Goal: Find specific page/section: Find specific page/section

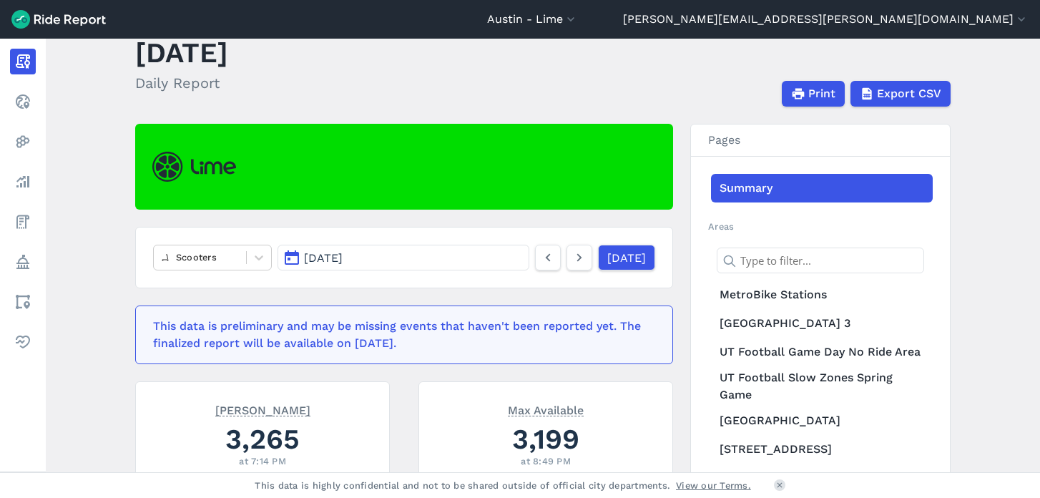
scroll to position [44, 0]
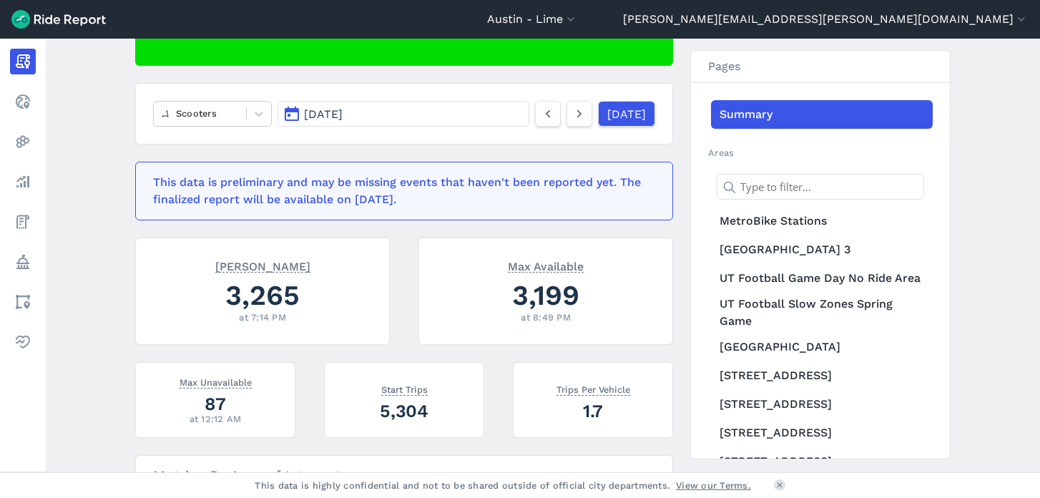
scroll to position [183, 0]
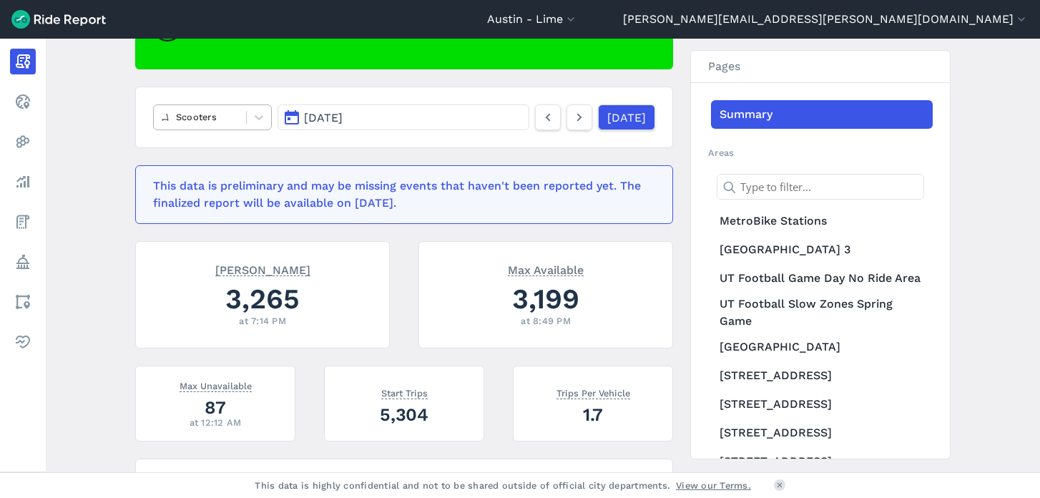
click at [224, 127] on div "Scooters" at bounding box center [200, 117] width 92 height 22
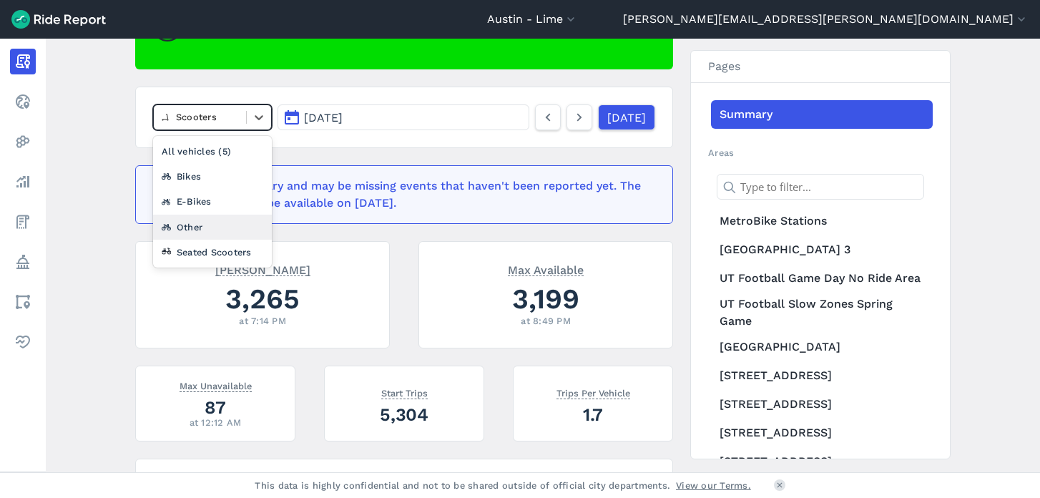
click at [199, 229] on div "Other" at bounding box center [212, 227] width 119 height 25
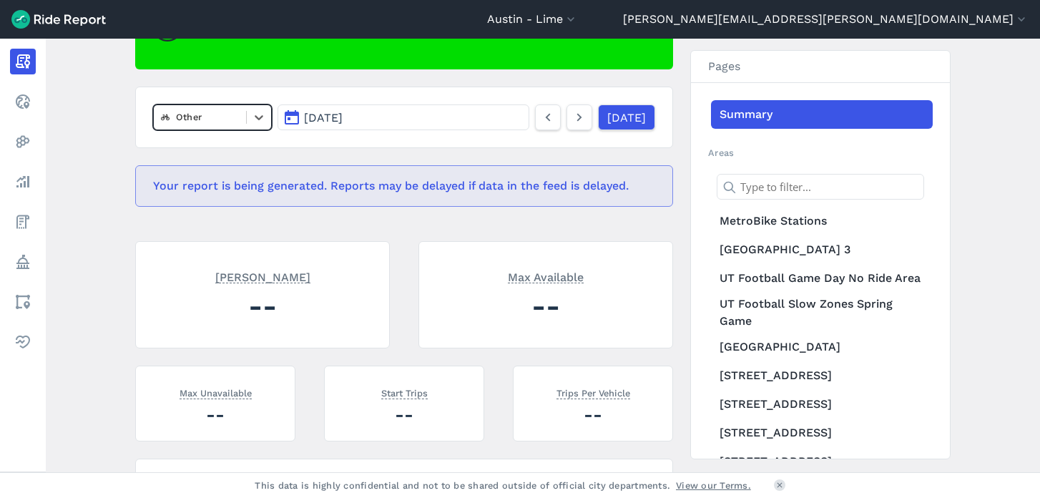
click at [222, 121] on div at bounding box center [200, 117] width 78 height 16
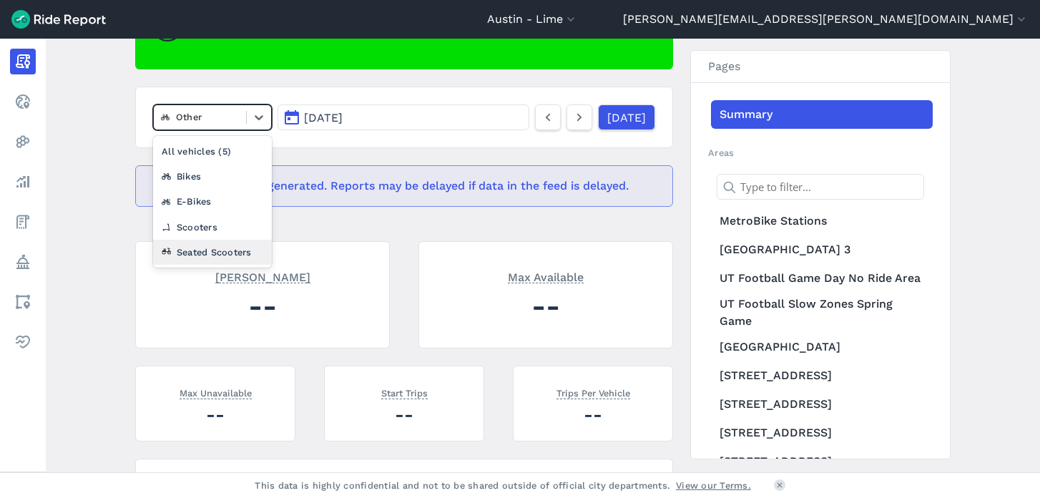
click at [204, 247] on div "Seated Scooters" at bounding box center [212, 252] width 119 height 25
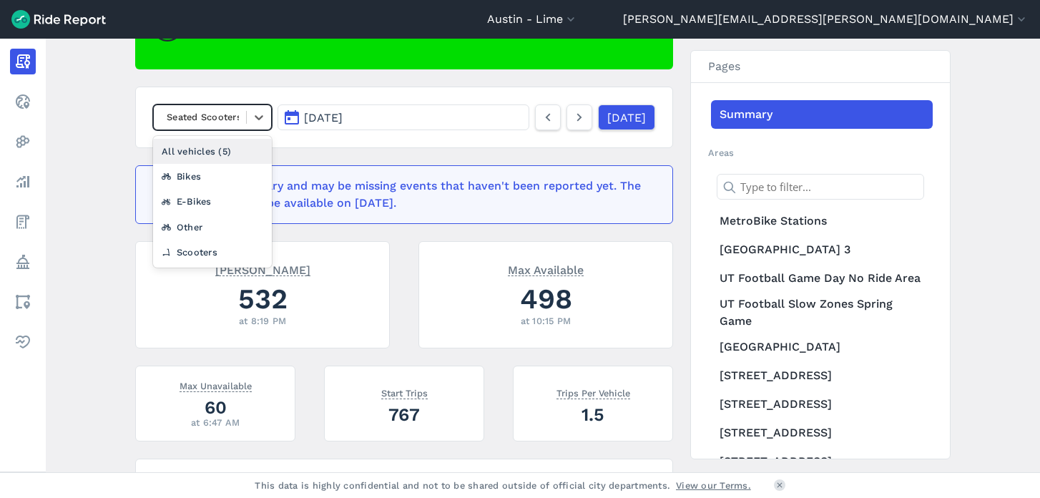
click at [215, 119] on div at bounding box center [200, 117] width 78 height 16
click at [190, 174] on div "Bikes" at bounding box center [212, 176] width 119 height 25
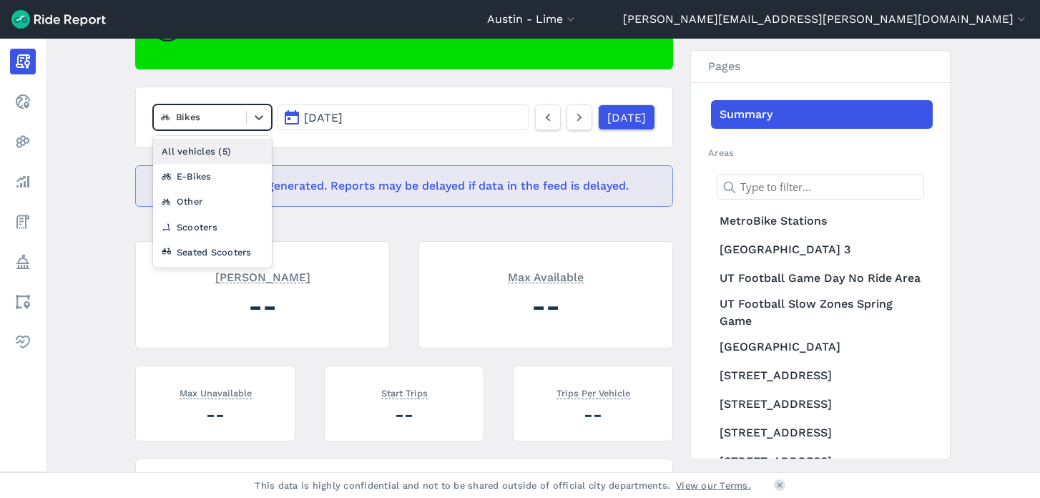
click at [205, 119] on div at bounding box center [200, 117] width 78 height 16
click at [193, 205] on div "Other" at bounding box center [212, 201] width 119 height 25
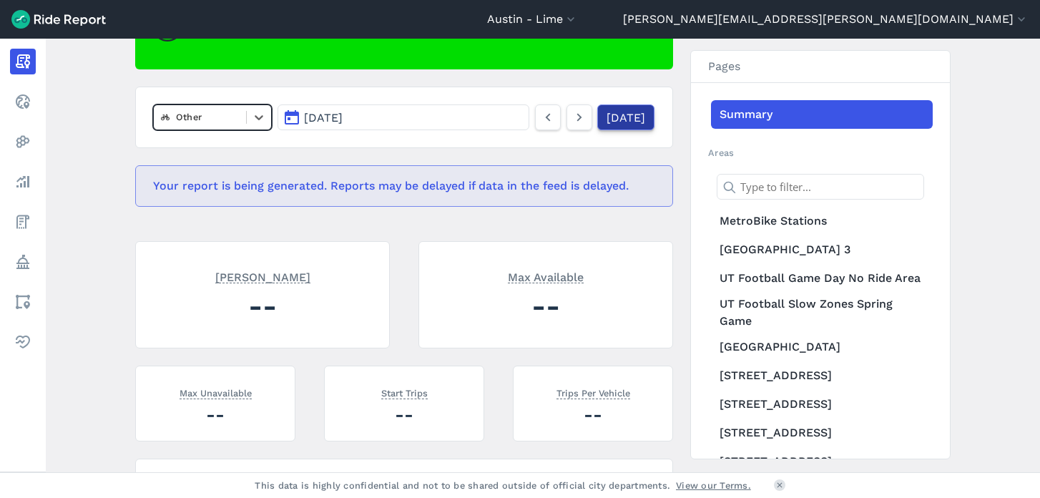
click at [629, 121] on link "[DATE]" at bounding box center [625, 117] width 57 height 26
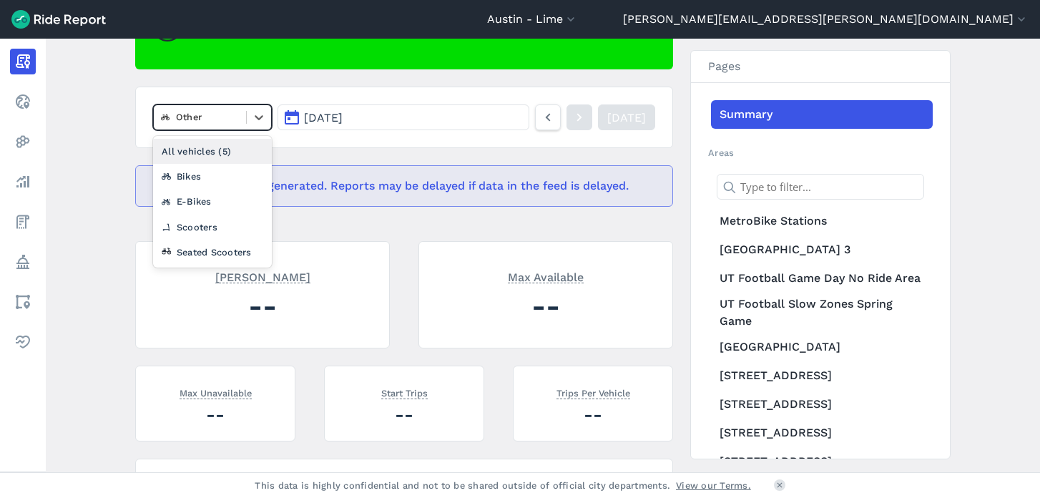
click at [215, 119] on div at bounding box center [200, 117] width 78 height 16
click at [195, 207] on div "E-Bikes" at bounding box center [212, 201] width 119 height 25
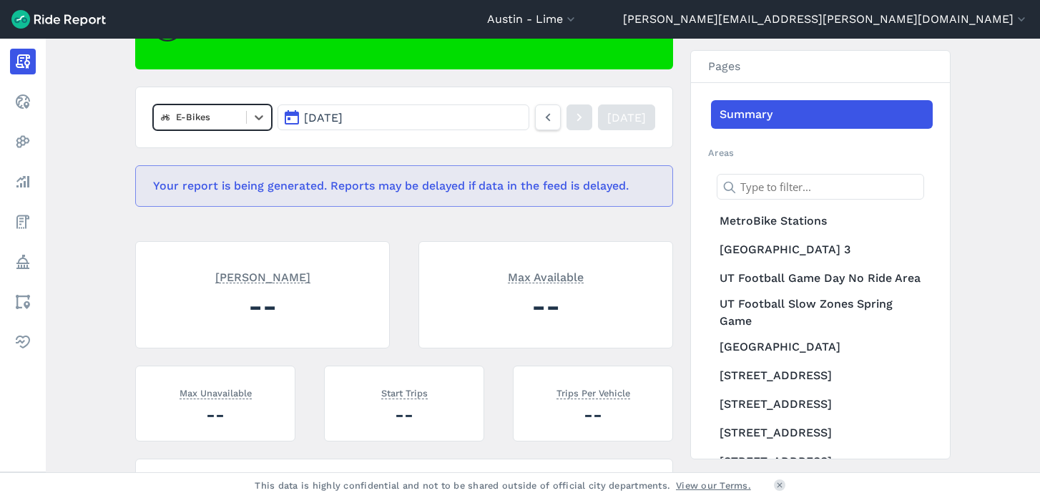
click at [210, 122] on div at bounding box center [200, 117] width 78 height 16
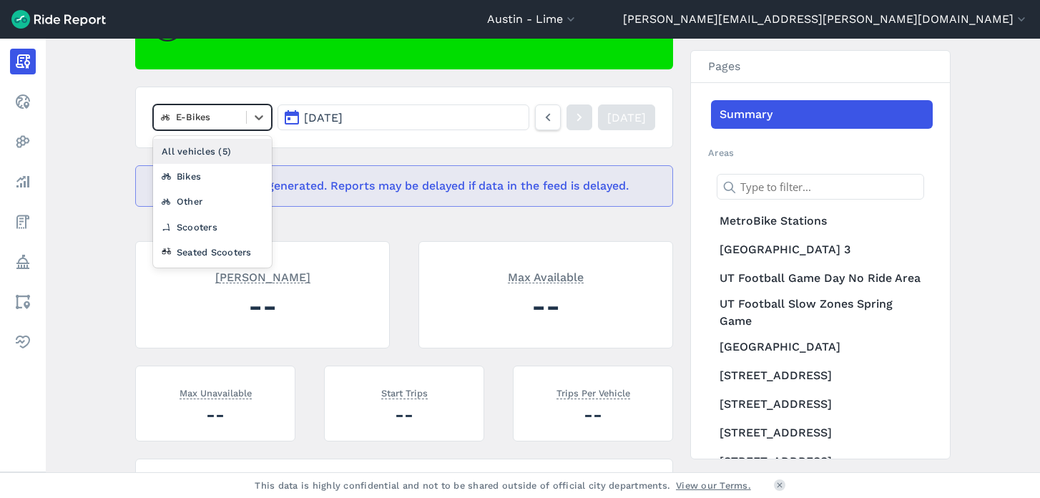
click at [203, 149] on div "All vehicles (5)" at bounding box center [212, 151] width 119 height 25
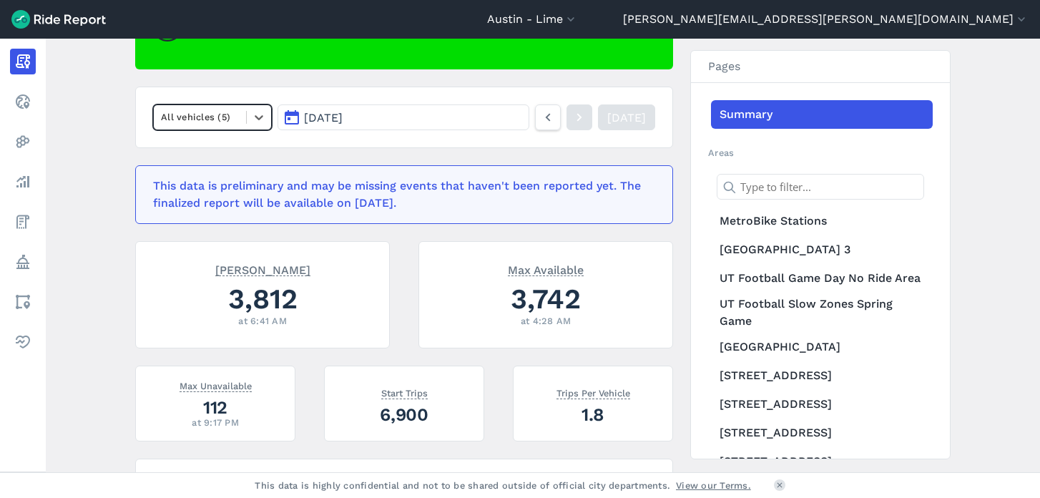
click at [192, 120] on div at bounding box center [200, 117] width 78 height 16
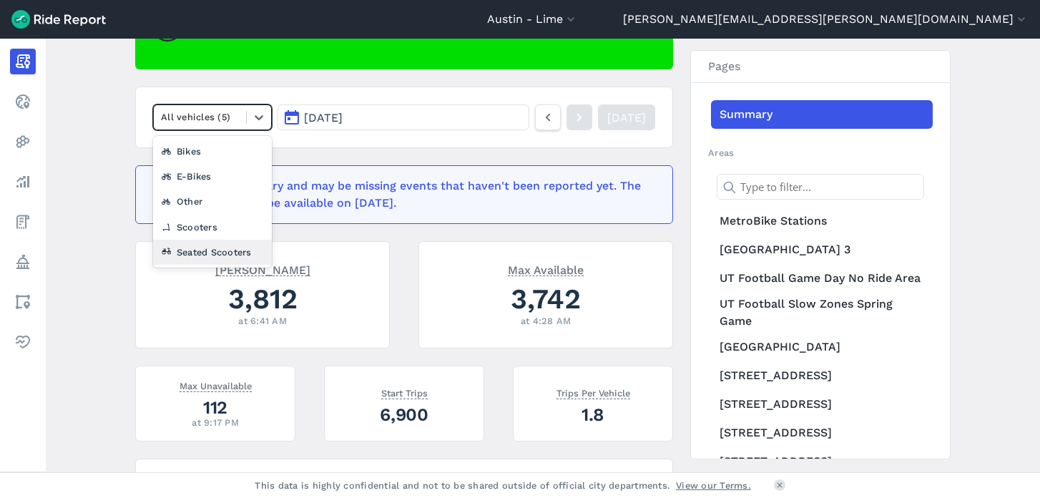
click at [185, 251] on div "Seated Scooters" at bounding box center [212, 252] width 119 height 25
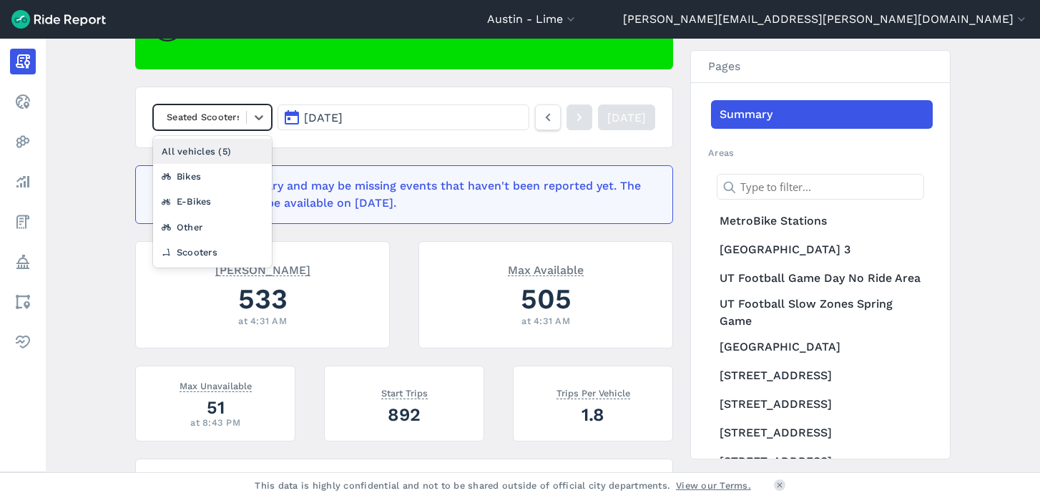
click at [219, 128] on div "Seated Scooters" at bounding box center [200, 117] width 92 height 22
click at [198, 222] on div "Other" at bounding box center [212, 227] width 119 height 25
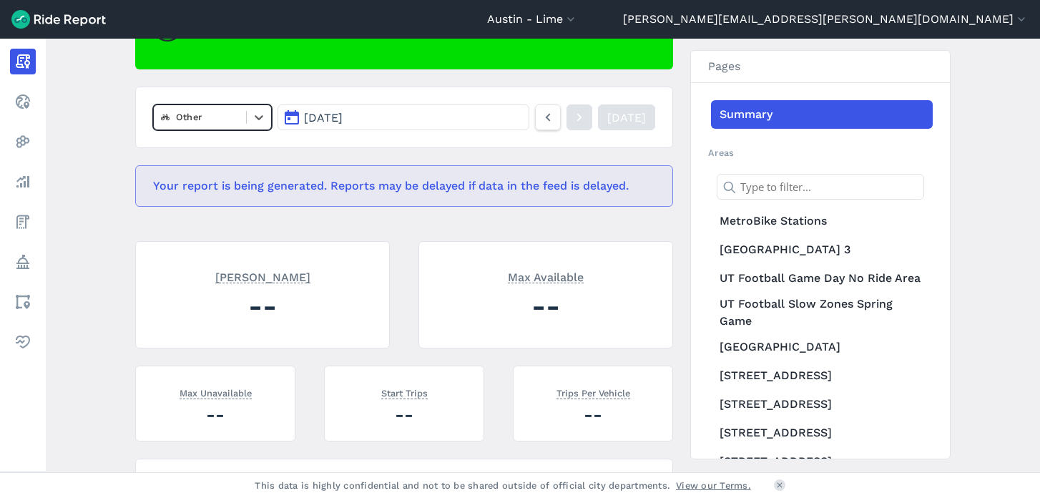
click at [213, 113] on div at bounding box center [200, 117] width 78 height 16
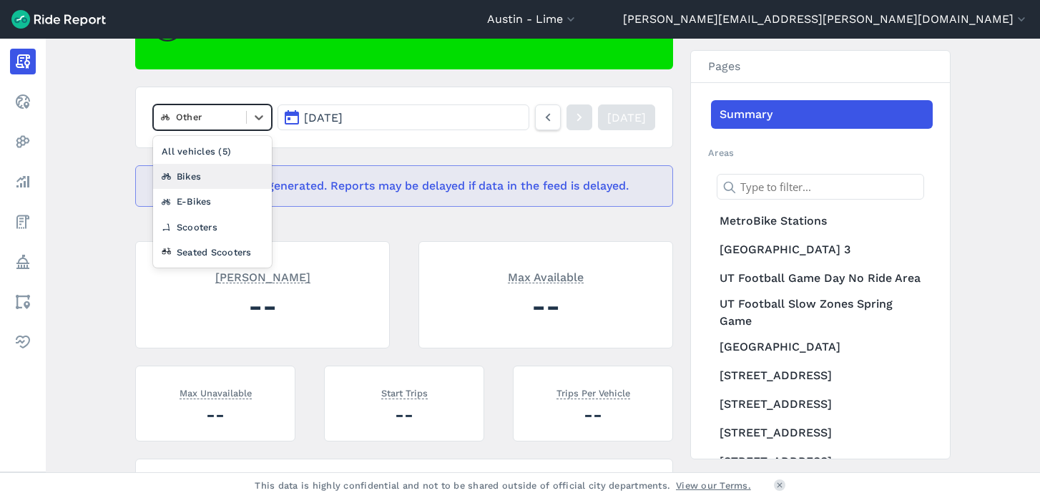
click at [205, 175] on div "Bikes" at bounding box center [212, 176] width 119 height 25
click at [208, 122] on div at bounding box center [200, 117] width 78 height 16
click at [182, 198] on div "Other" at bounding box center [212, 201] width 119 height 25
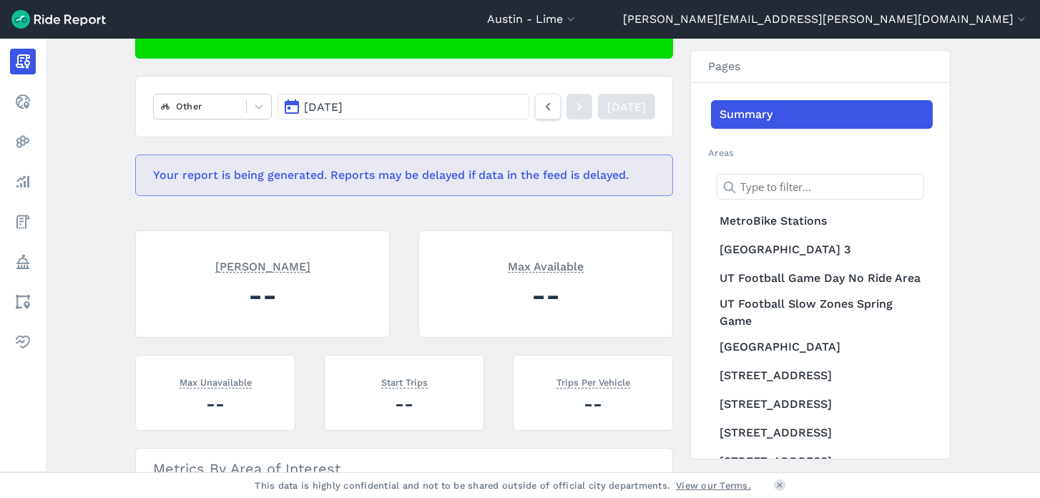
scroll to position [195, 0]
click at [540, 108] on icon at bounding box center [548, 105] width 16 height 17
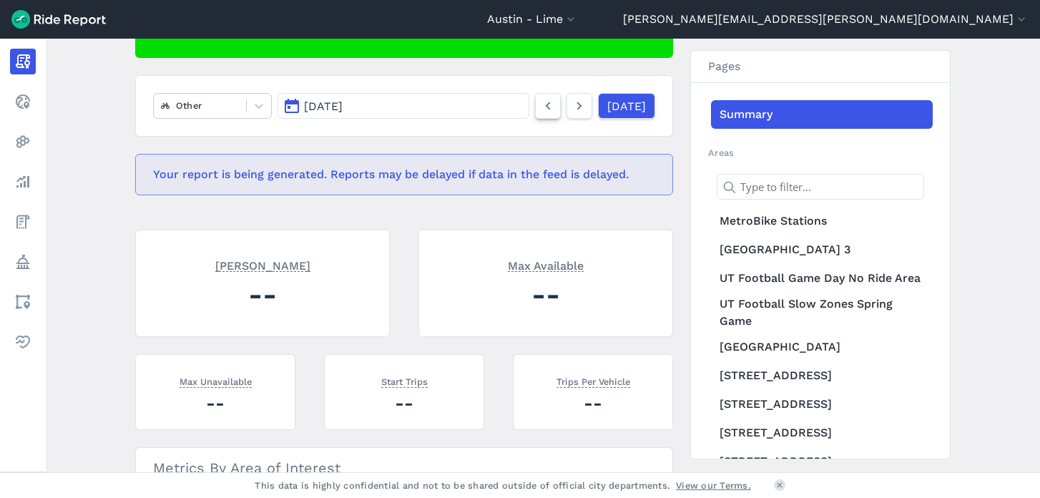
click at [540, 108] on icon at bounding box center [548, 105] width 16 height 17
